Goal: Transaction & Acquisition: Book appointment/travel/reservation

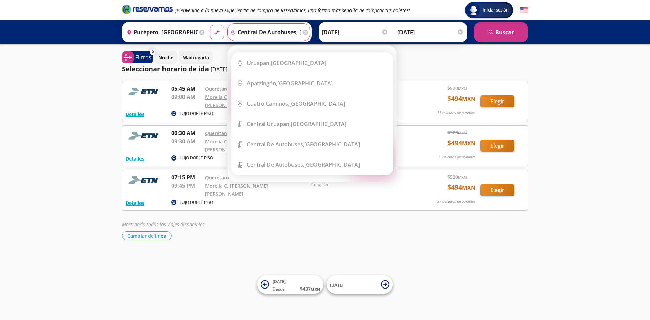
click at [258, 250] on div "Iniciar sesión Iniciar sesión ¡Bienvenido a la nueva experiencia de compra de R…" at bounding box center [325, 160] width 650 height 320
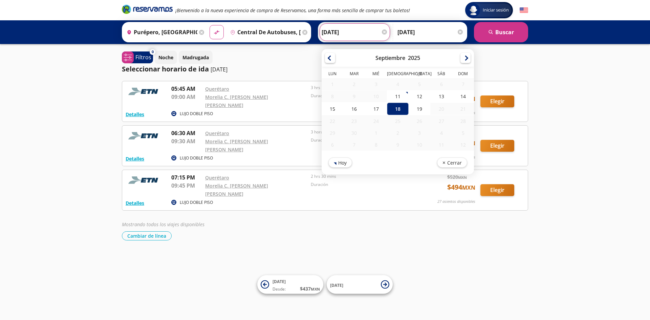
click at [356, 30] on input "[DATE]" at bounding box center [355, 32] width 66 height 17
click at [381, 107] on div "17" at bounding box center [377, 109] width 22 height 13
type input "[DATE]"
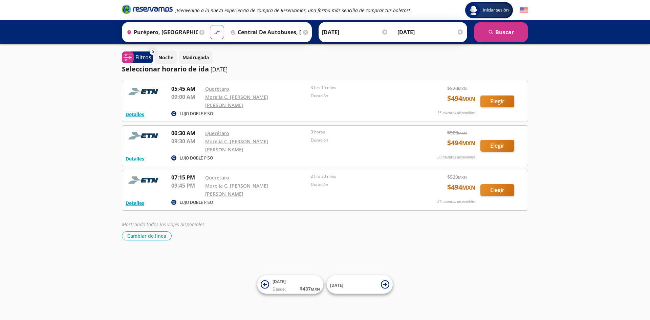
click at [441, 36] on input "[DATE]" at bounding box center [431, 32] width 66 height 17
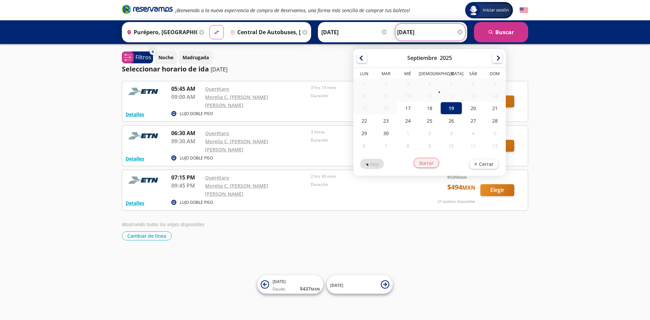
click at [426, 162] on button "Borrar" at bounding box center [426, 163] width 25 height 10
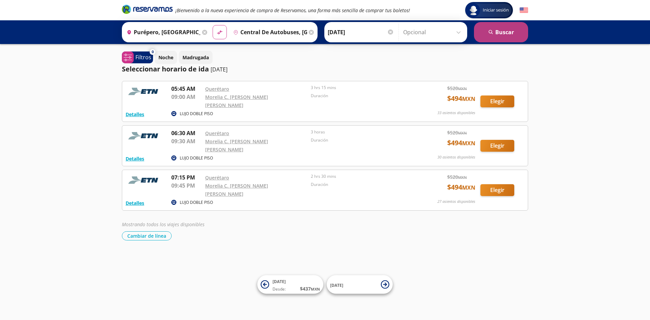
click at [484, 29] on button "search [GEOGRAPHIC_DATA]" at bounding box center [501, 32] width 54 height 20
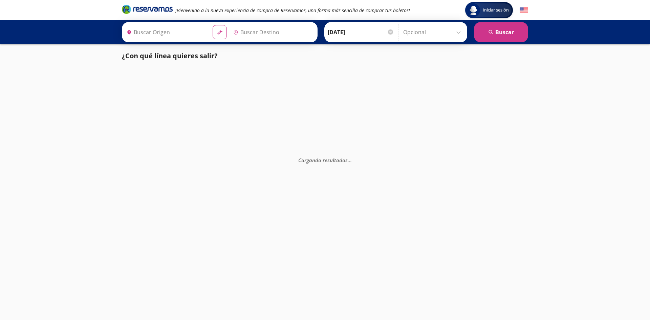
type input "Central de Autobuses, [GEOGRAPHIC_DATA]"
click at [158, 38] on input "Origen" at bounding box center [165, 32] width 83 height 17
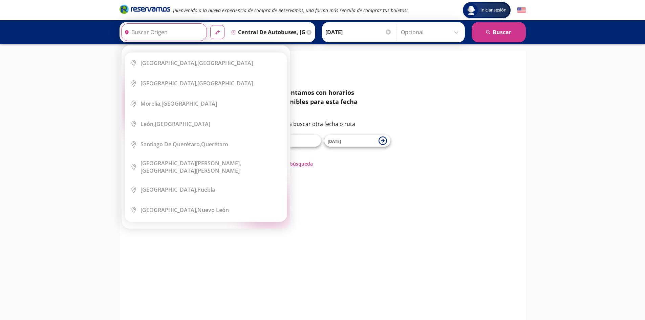
click at [473, 95] on div "126 No contamos con horarios disponibles para esta fecha Te invitamos a buscar …" at bounding box center [323, 127] width 396 height 79
